Goal: Task Accomplishment & Management: Manage account settings

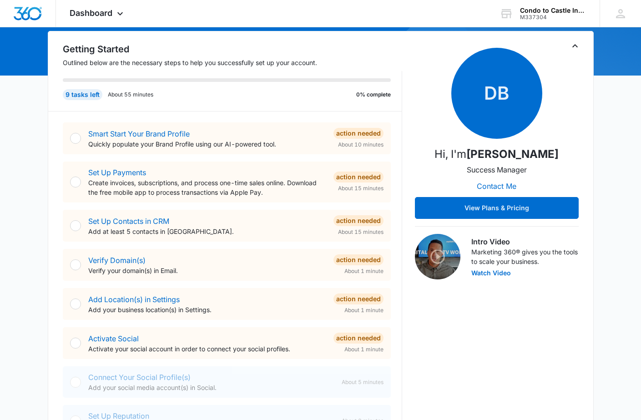
scroll to position [88, 0]
click at [179, 133] on link "Smart Start Your Brand Profile" at bounding box center [139, 133] width 102 height 9
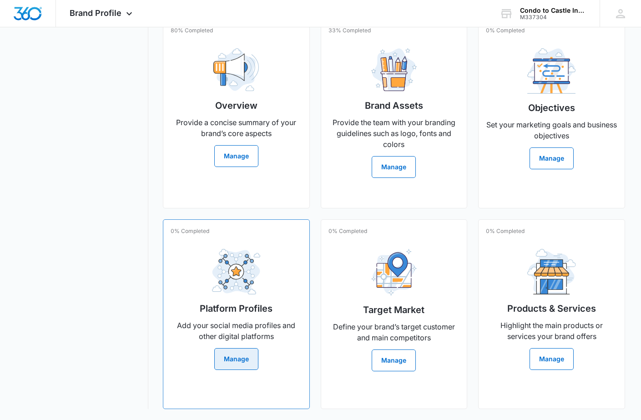
scroll to position [220, 0]
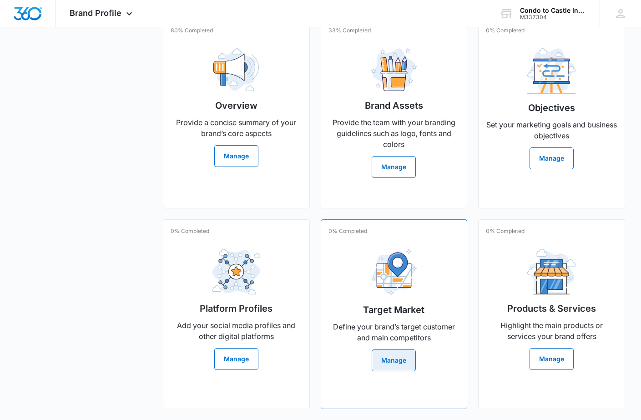
click at [383, 368] on button "Manage" at bounding box center [394, 361] width 44 height 22
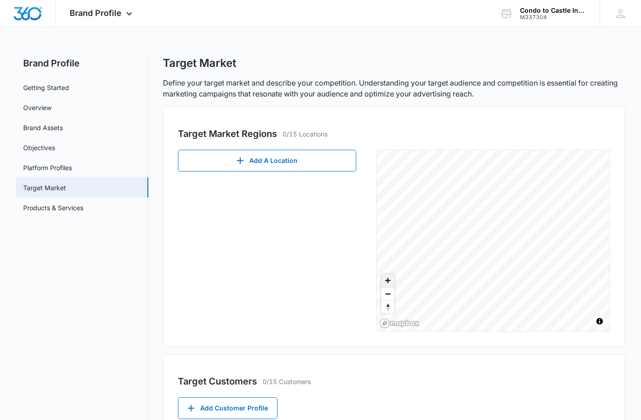
click at [389, 283] on span "Zoom in" at bounding box center [388, 280] width 13 height 13
click at [389, 296] on span "Zoom out" at bounding box center [388, 294] width 13 height 13
click at [390, 280] on span "Zoom in" at bounding box center [388, 280] width 13 height 13
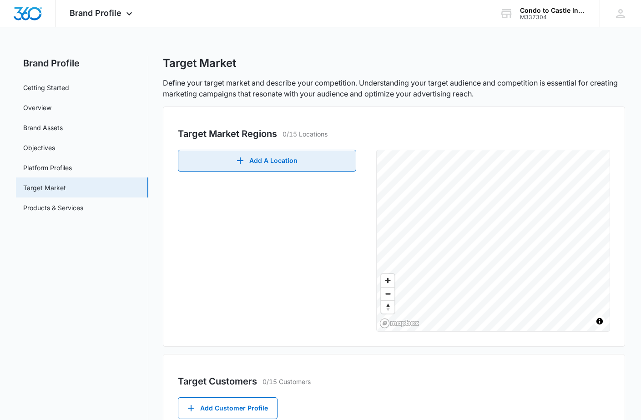
click at [285, 152] on button "Add A Location" at bounding box center [267, 161] width 178 height 22
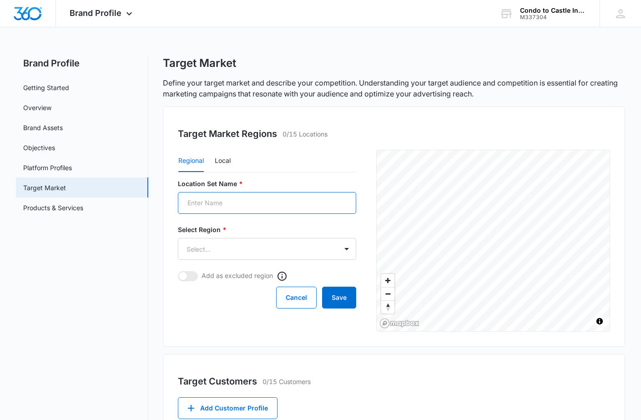
click at [239, 209] on input "Location Set Name *" at bounding box center [267, 203] width 178 height 22
type input "[GEOGRAPHIC_DATA]"
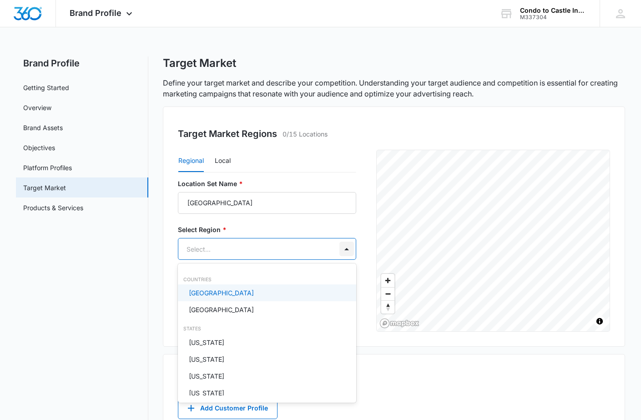
click at [347, 249] on body "Brand Profile Apps Reputation Websites Forms CRM Email Social Shop Payments POS…" at bounding box center [320, 210] width 641 height 420
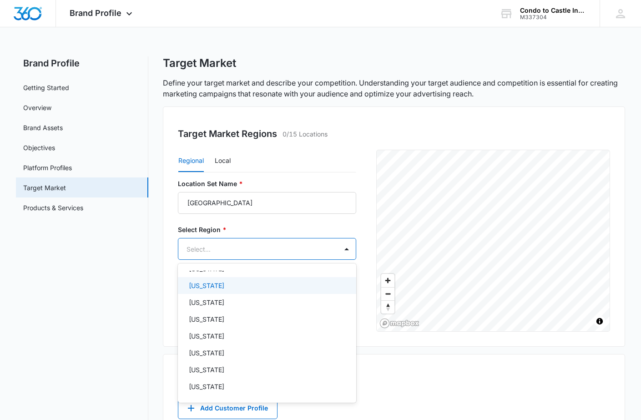
scroll to position [75, 0]
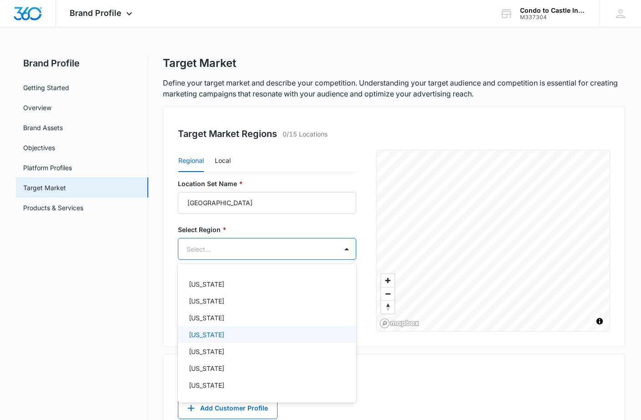
click at [227, 339] on div "[US_STATE]" at bounding box center [267, 334] width 178 height 17
click at [408, 377] on div at bounding box center [320, 210] width 641 height 420
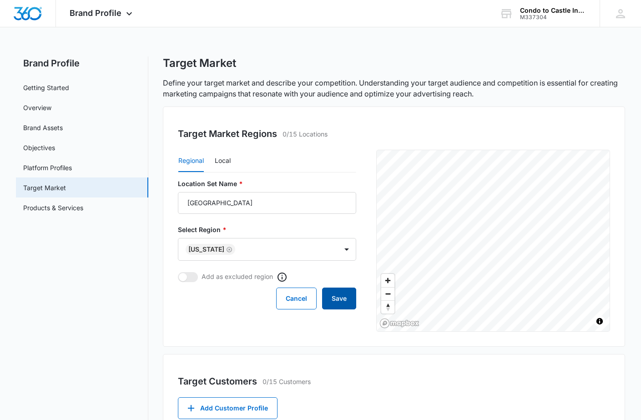
click at [335, 300] on button "Save" at bounding box center [339, 299] width 34 height 22
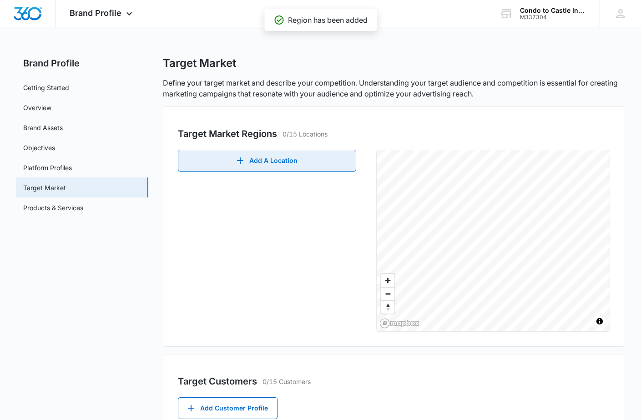
click at [292, 164] on button "Add A Location" at bounding box center [267, 161] width 178 height 22
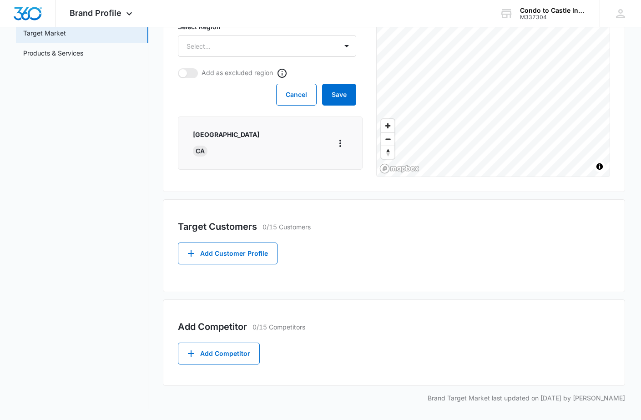
scroll to position [155, 0]
click at [193, 254] on icon "button" at bounding box center [191, 253] width 11 height 11
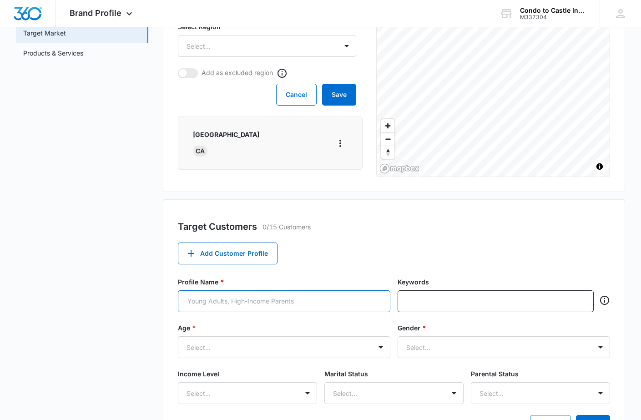
click at [234, 305] on input "Profile Name *" at bounding box center [284, 301] width 213 height 22
type input "Real Estate agents, Brokers"
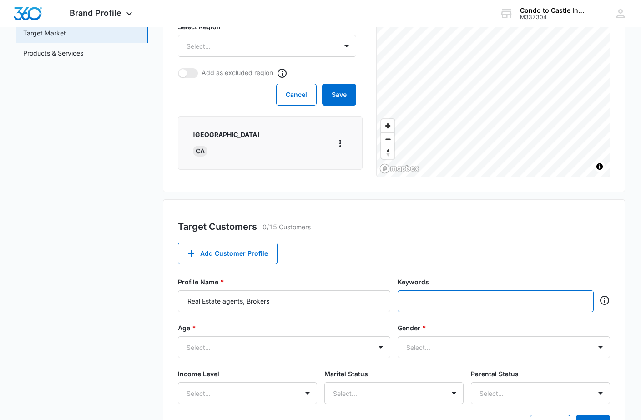
click at [474, 304] on input "text" at bounding box center [496, 302] width 179 height 14
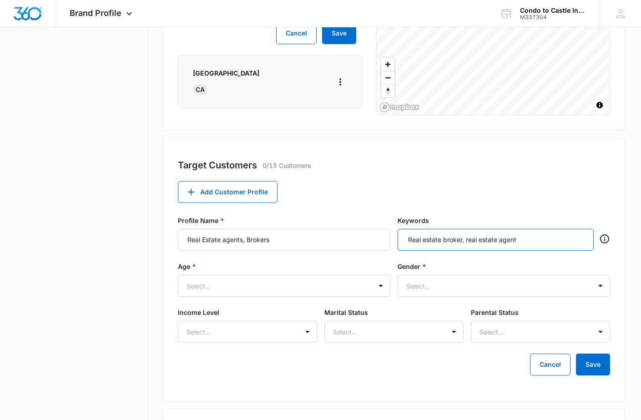
scroll to position [235, 0]
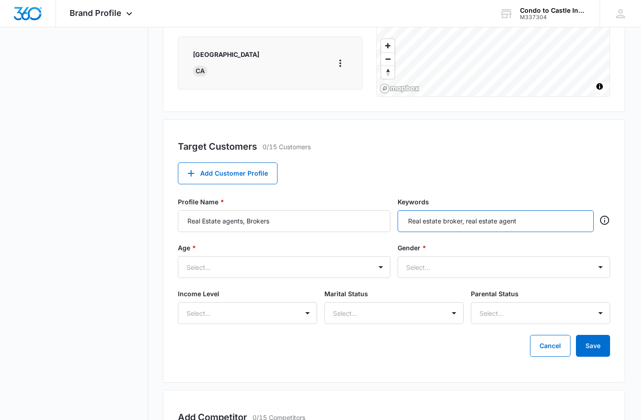
type input "Real estate broker, real estate agent"
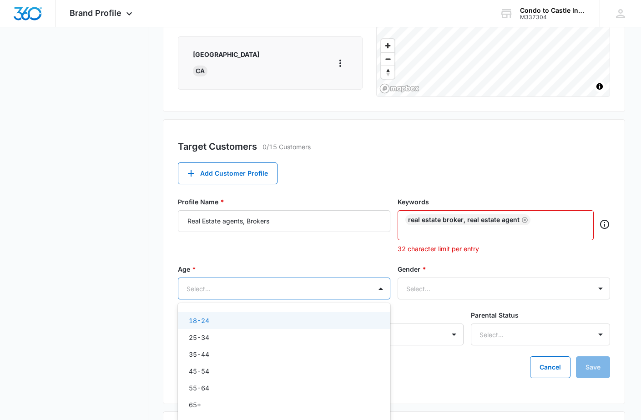
click at [382, 271] on div "Age * [DEMOGRAPHIC_DATA], 1 of 6. 6 results available. Use Up and Down to choos…" at bounding box center [284, 282] width 213 height 35
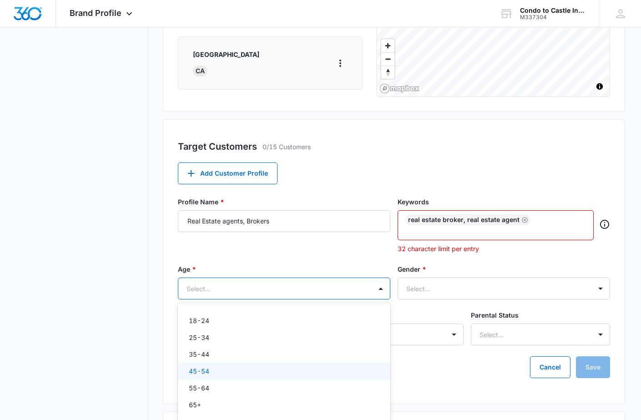
click at [246, 367] on div "45-54" at bounding box center [283, 371] width 189 height 10
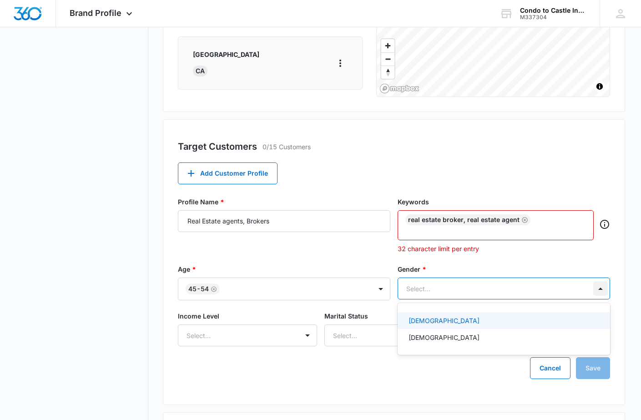
click at [600, 292] on div at bounding box center [601, 288] width 15 height 15
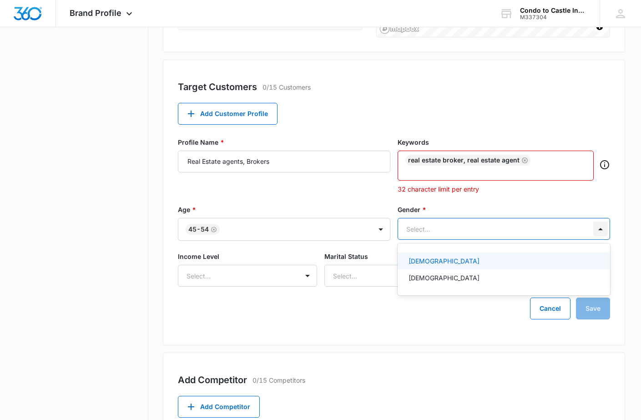
scroll to position [298, 0]
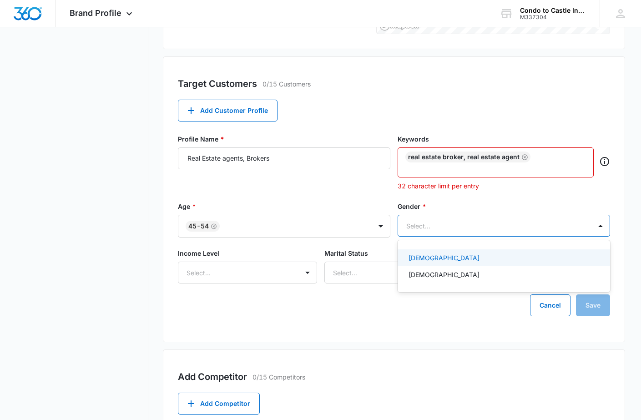
click at [475, 264] on div "[DEMOGRAPHIC_DATA]" at bounding box center [504, 257] width 213 height 17
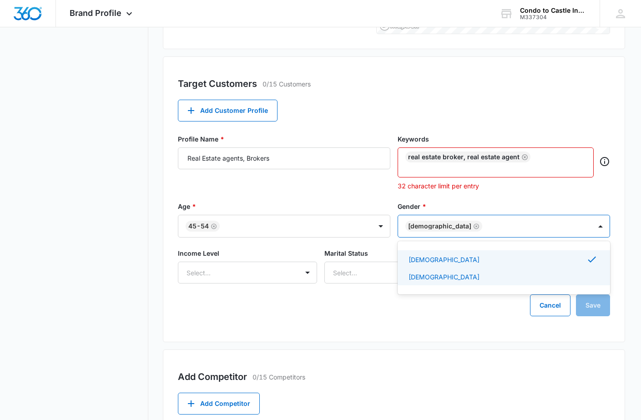
click at [265, 320] on div "Target Customers 0/15 Customers Add Customer Profile Profile Name * Real Estate…" at bounding box center [394, 199] width 463 height 286
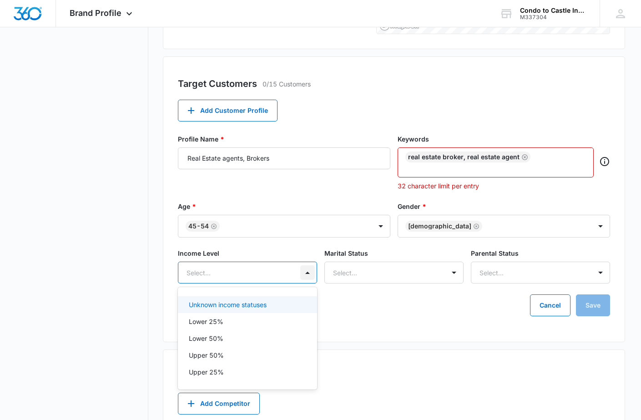
click at [308, 275] on div at bounding box center [307, 272] width 15 height 15
click at [252, 353] on div "Upper 50%" at bounding box center [247, 356] width 116 height 10
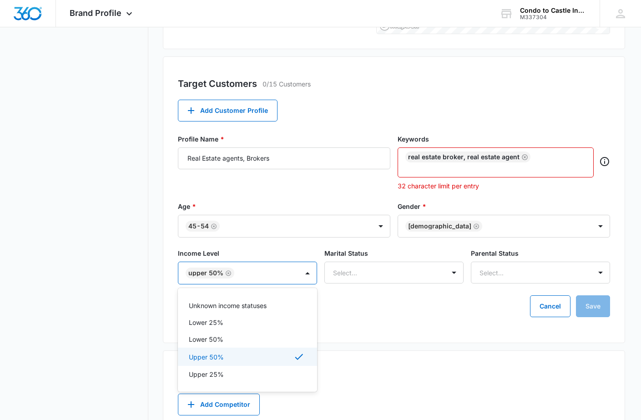
click at [231, 356] on div "Upper 50%" at bounding box center [247, 356] width 116 height 11
click at [231, 356] on div "Upper 50%" at bounding box center [247, 356] width 116 height 10
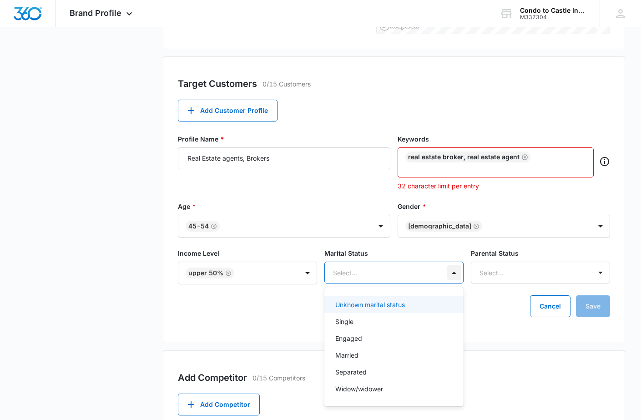
click at [457, 273] on div at bounding box center [454, 272] width 15 height 15
click at [399, 309] on p "Unknown marital status" at bounding box center [371, 305] width 70 height 10
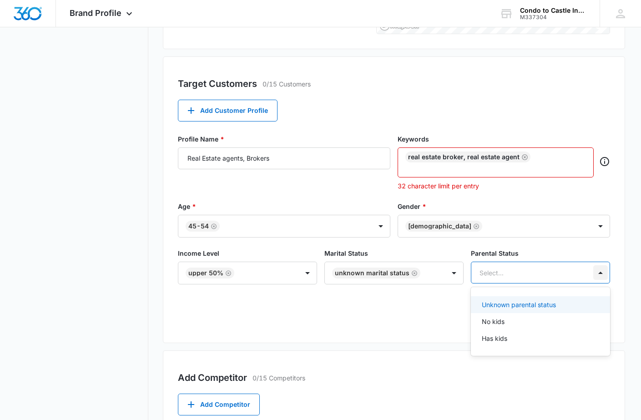
click at [596, 273] on div at bounding box center [601, 272] width 15 height 15
click at [545, 304] on p "Unknown parental status" at bounding box center [519, 305] width 74 height 10
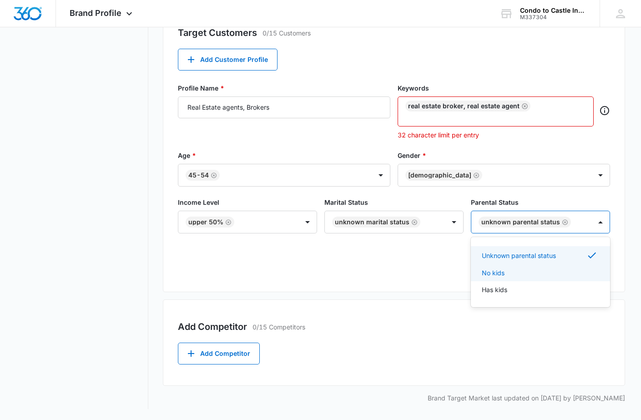
scroll to position [349, 0]
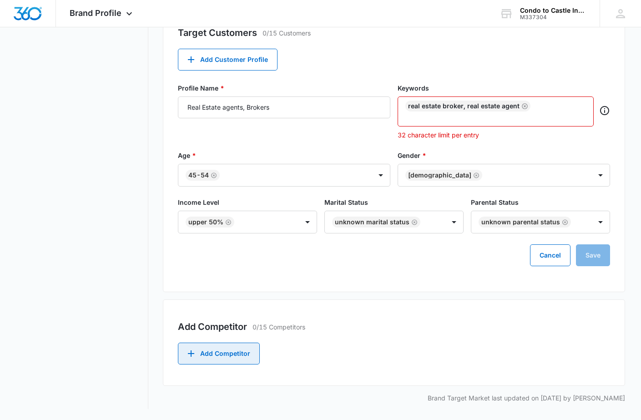
click at [200, 354] on button "Add Competitor" at bounding box center [219, 354] width 82 height 22
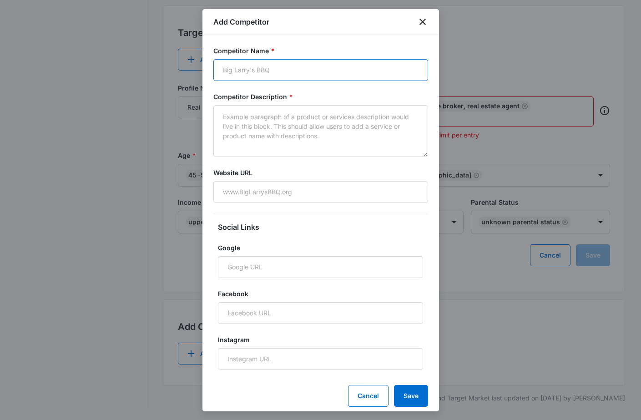
click at [279, 64] on input "Competitor Name *" at bounding box center [321, 70] width 215 height 22
type input "Amerispec Home inspections"
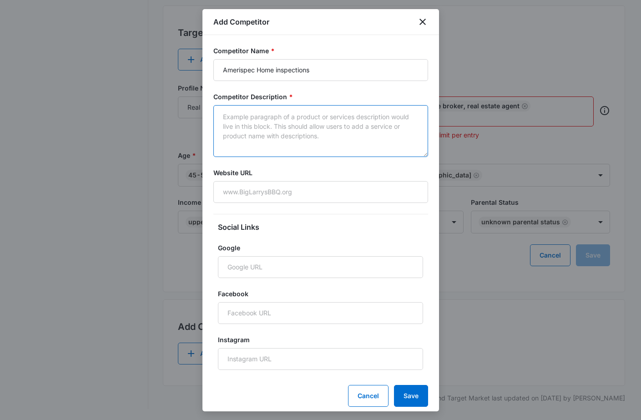
click at [276, 126] on textarea "Competitor Description *" at bounding box center [321, 131] width 215 height 52
type textarea "Home inspection company"
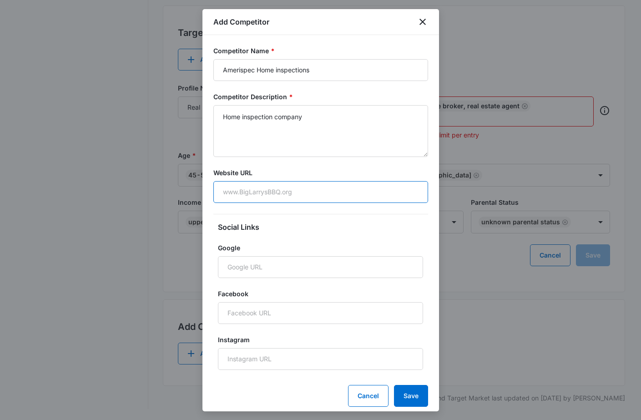
click at [285, 191] on input "Website URL" at bounding box center [321, 192] width 215 height 22
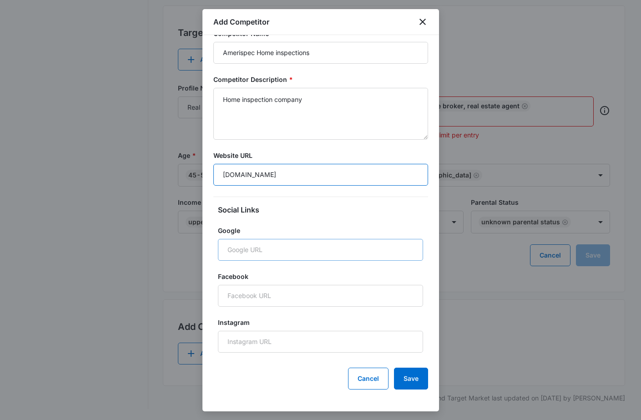
scroll to position [17, 0]
type input "[DOMAIN_NAME]"
click at [410, 381] on button "Save" at bounding box center [411, 379] width 34 height 22
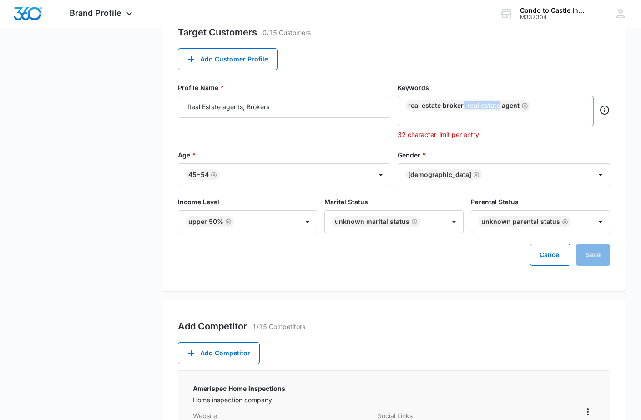
drag, startPoint x: 498, startPoint y: 106, endPoint x: 462, endPoint y: 107, distance: 36.0
click at [462, 107] on div "Real estate broker, real estate agent" at bounding box center [468, 105] width 125 height 11
click at [490, 95] on div "Keywords Real estate broker, real estate agent 32 character limit per entry" at bounding box center [504, 111] width 213 height 56
click at [499, 106] on div "Real estate broker, real estate agent" at bounding box center [468, 105] width 125 height 11
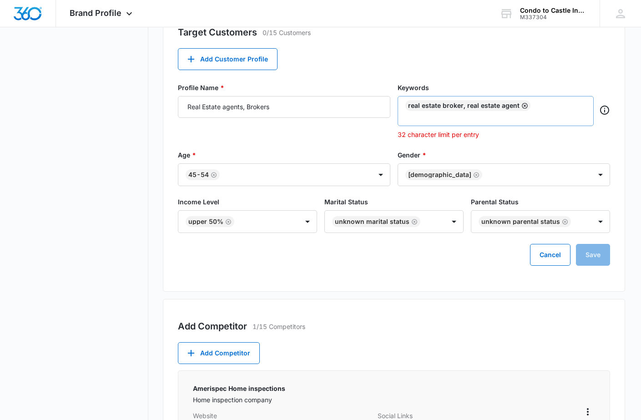
click at [524, 106] on icon "Remove" at bounding box center [525, 105] width 7 height 7
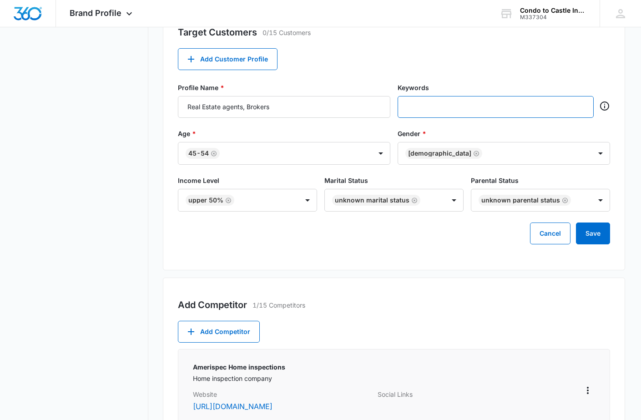
click at [443, 101] on input "text" at bounding box center [496, 107] width 179 height 14
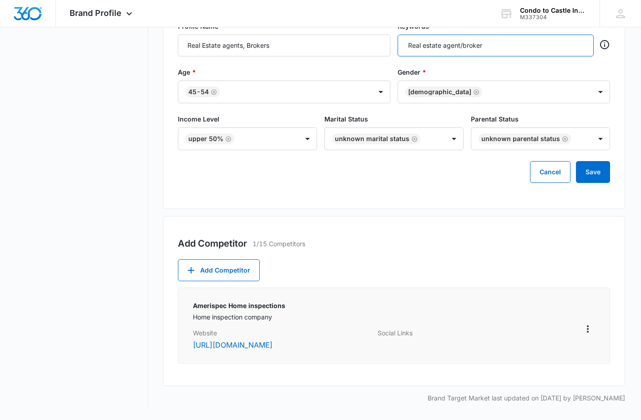
scroll to position [411, 0]
type input "Real estate agent/broker"
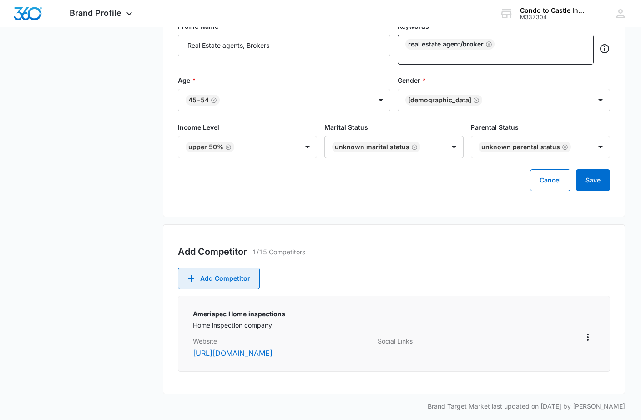
click at [202, 271] on button "Add Competitor" at bounding box center [219, 279] width 82 height 22
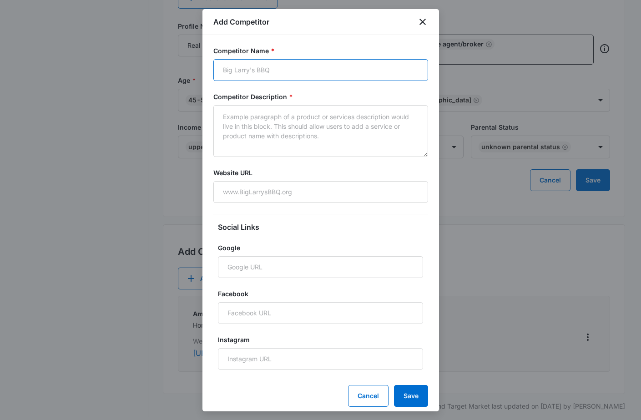
click at [283, 68] on input "Competitor Name *" at bounding box center [321, 70] width 215 height 22
type input "Building specs"
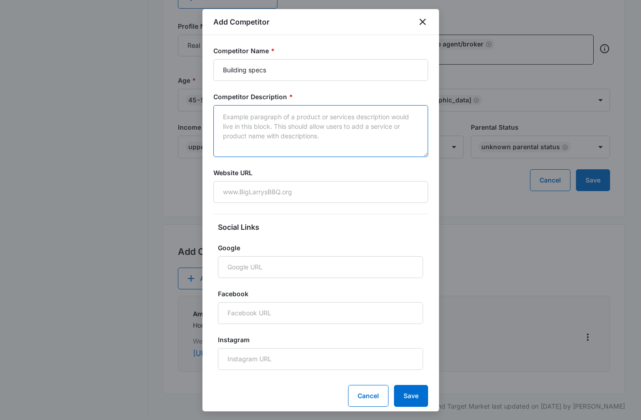
click at [269, 127] on textarea "Competitor Description *" at bounding box center [321, 131] width 215 height 52
type textarea "home inspector"
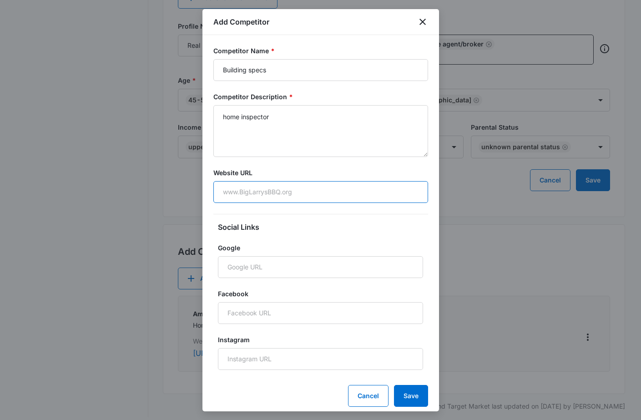
click at [255, 192] on input "Website URL" at bounding box center [321, 192] width 215 height 22
type input "[DOMAIN_NAME]"
click at [416, 395] on button "Save" at bounding box center [411, 396] width 34 height 22
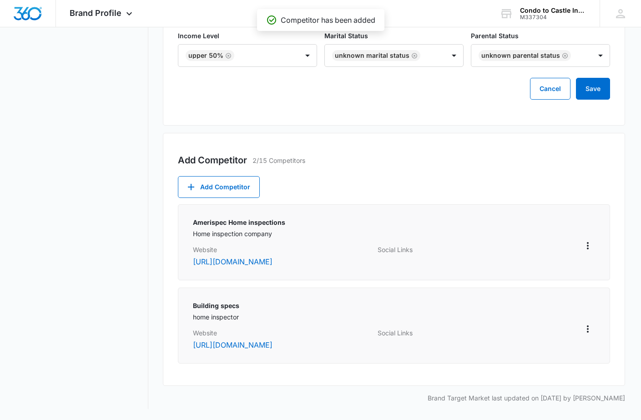
scroll to position [503, 0]
click at [595, 96] on button "Save" at bounding box center [593, 89] width 34 height 22
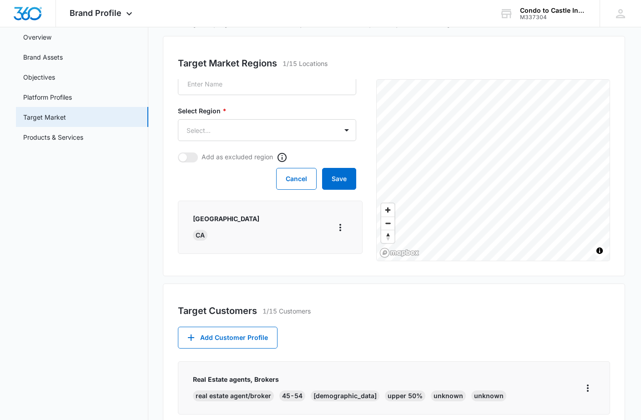
scroll to position [70, 0]
click at [333, 182] on button "Save" at bounding box center [339, 179] width 34 height 22
type input "[GEOGRAPHIC_DATA]"
click at [350, 133] on body "Brand Profile Apps Reputation Websites Forms CRM Email Social Shop Payments POS…" at bounding box center [320, 331] width 641 height 802
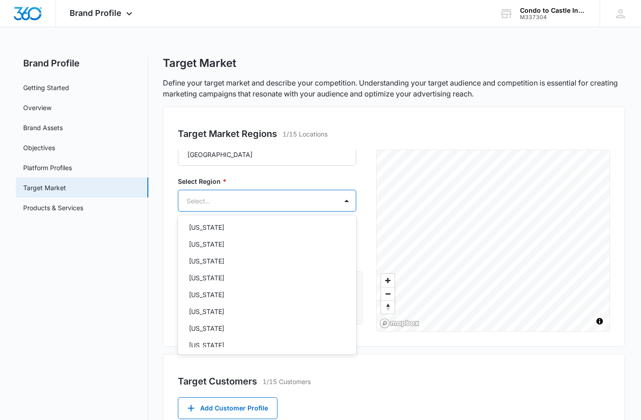
scroll to position [101, 0]
click at [215, 262] on p "[US_STATE]" at bounding box center [207, 261] width 36 height 10
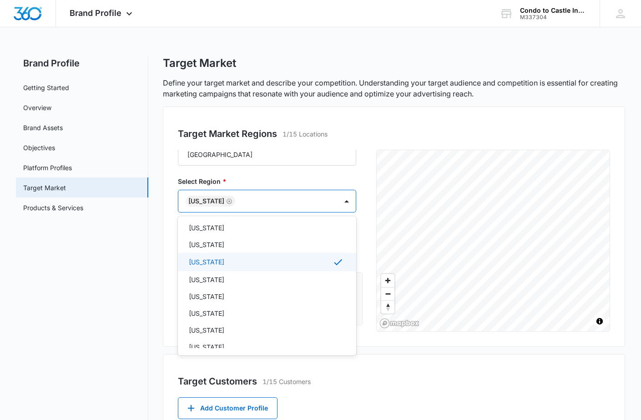
click at [302, 262] on div "[US_STATE]" at bounding box center [266, 262] width 155 height 11
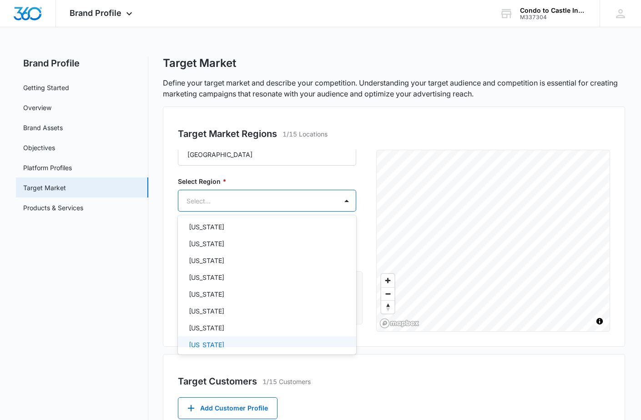
click at [402, 363] on div at bounding box center [320, 210] width 641 height 420
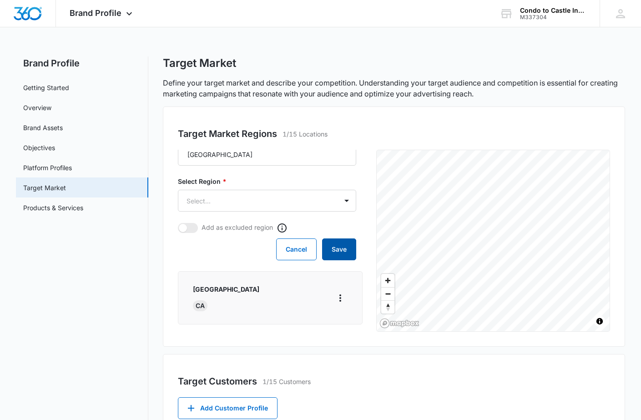
click at [341, 248] on button "Save" at bounding box center [339, 250] width 34 height 22
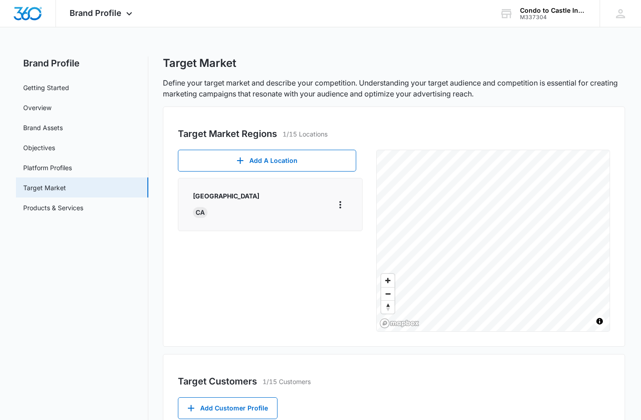
scroll to position [0, 0]
click at [63, 205] on link "Products & Services" at bounding box center [53, 208] width 60 height 10
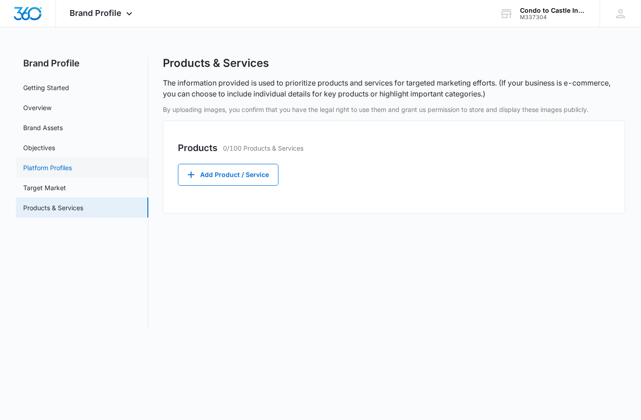
click at [62, 168] on link "Platform Profiles" at bounding box center [47, 168] width 49 height 10
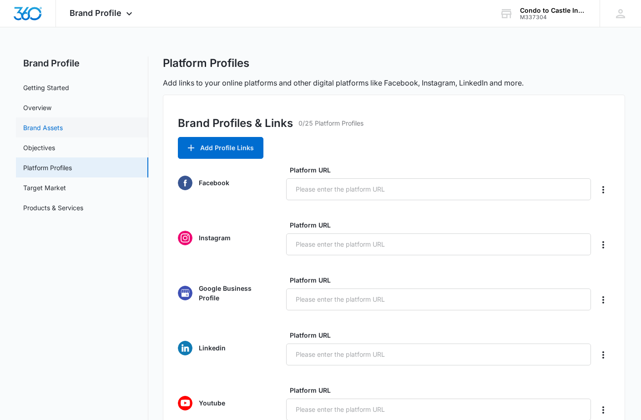
click at [51, 127] on link "Brand Assets" at bounding box center [43, 128] width 40 height 10
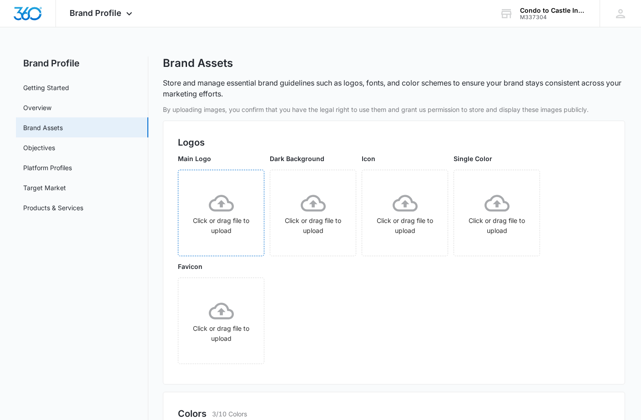
click at [214, 218] on div "Click or drag file to upload" at bounding box center [221, 213] width 86 height 45
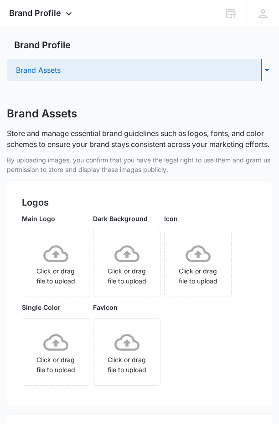
click at [268, 72] on icon "button" at bounding box center [266, 70] width 10 height 11
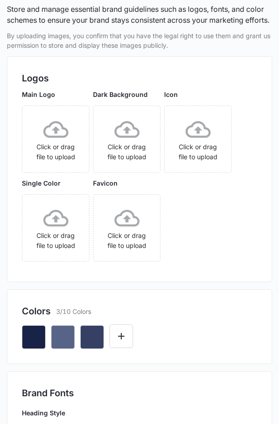
scroll to position [249, 0]
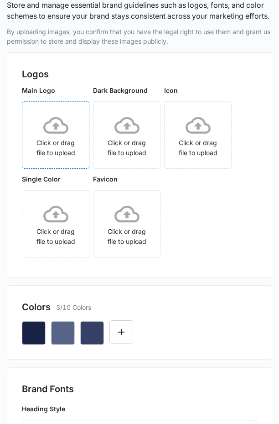
click at [58, 153] on div "Click or drag file to upload" at bounding box center [55, 135] width 66 height 45
